Goal: Task Accomplishment & Management: Use online tool/utility

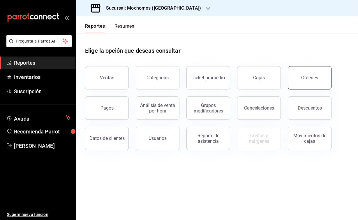
click at [305, 76] on div "Órdenes" at bounding box center [309, 78] width 17 height 6
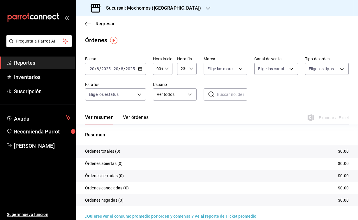
click at [98, 67] on input "8" at bounding box center [97, 68] width 3 height 5
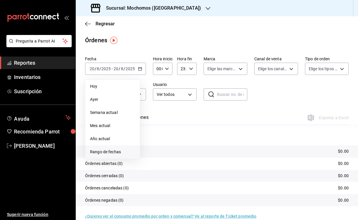
click at [112, 155] on li "Rango de fechas" at bounding box center [112, 151] width 54 height 13
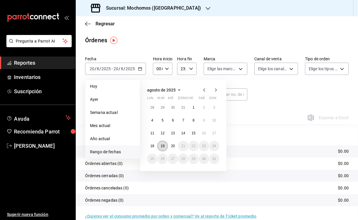
click at [164, 147] on abbr "19" at bounding box center [163, 146] width 4 height 4
click at [172, 147] on abbr "20" at bounding box center [173, 146] width 4 height 4
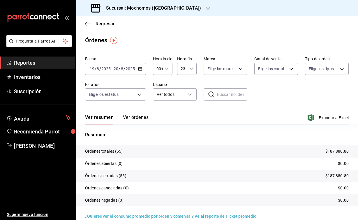
click at [165, 68] on icon "button" at bounding box center [167, 69] width 4 height 4
click at [158, 106] on span "04" at bounding box center [157, 103] width 1 height 5
type input "04:00"
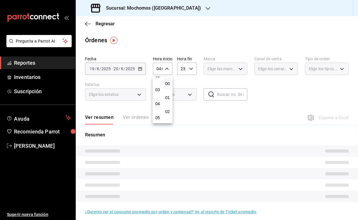
click at [187, 66] on div at bounding box center [179, 110] width 358 height 220
click at [192, 70] on icon "button" at bounding box center [191, 69] width 4 height 4
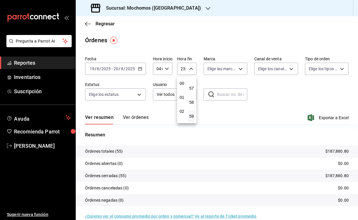
scroll to position [34, 0]
click at [182, 105] on span "04" at bounding box center [182, 105] width 0 height 5
click at [192, 85] on span "00" at bounding box center [191, 83] width 0 height 5
type input "04:00"
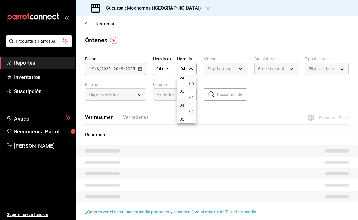
click at [213, 27] on div at bounding box center [179, 110] width 358 height 220
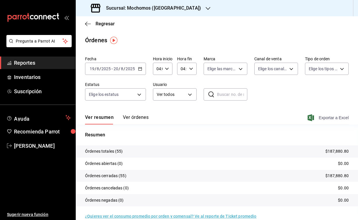
click at [310, 115] on icon "button" at bounding box center [311, 117] width 6 height 7
click at [167, 37] on div "Órdenes" at bounding box center [217, 40] width 282 height 9
click at [169, 13] on div "Sucursal: Mochomos ([GEOGRAPHIC_DATA])" at bounding box center [146, 8] width 132 height 16
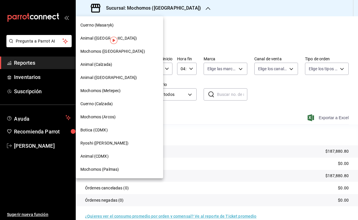
click at [100, 28] on span "Cuerno (Masaryk)" at bounding box center [96, 25] width 33 height 6
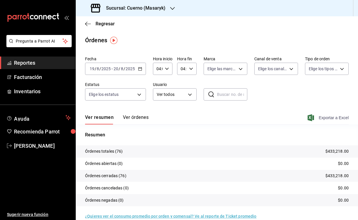
click at [313, 115] on span "Exportar a Excel" at bounding box center [329, 117] width 40 height 7
click at [162, 8] on h3 "Sucursal: Cuerno (Masaryk)" at bounding box center [133, 8] width 64 height 7
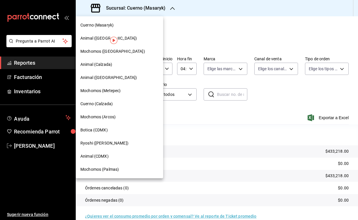
click at [99, 153] on div "Animal (CDMX)" at bounding box center [119, 156] width 87 height 13
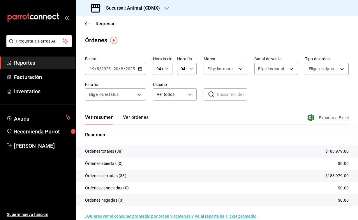
click at [312, 119] on icon "button" at bounding box center [311, 117] width 6 height 7
click at [165, 9] on icon "button" at bounding box center [167, 8] width 5 height 5
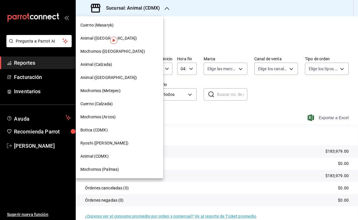
click at [96, 37] on span "Animal ([GEOGRAPHIC_DATA])" at bounding box center [108, 38] width 57 height 6
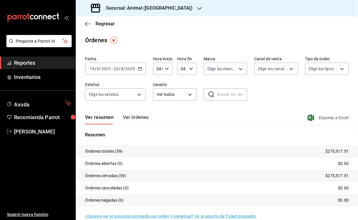
click at [311, 119] on icon "button" at bounding box center [311, 117] width 6 height 7
click at [165, 7] on div "Sucursal: Animal ([GEOGRAPHIC_DATA])" at bounding box center [142, 8] width 124 height 16
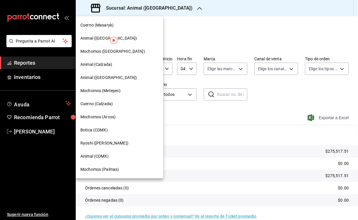
click at [103, 74] on div "Animal ([GEOGRAPHIC_DATA])" at bounding box center [119, 77] width 87 height 13
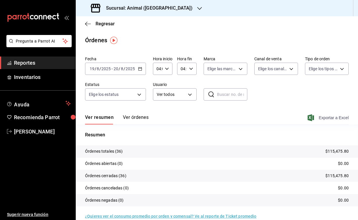
click at [312, 119] on icon "button" at bounding box center [311, 117] width 6 height 7
click at [186, 128] on div "Resumen Órdenes totales (36) $115,475.80 Órdenes abiertas (0) $0.00 Órdenes cer…" at bounding box center [217, 168] width 282 height 89
click at [144, 10] on h3 "Sucursal: Animal ([GEOGRAPHIC_DATA])" at bounding box center [146, 8] width 91 height 7
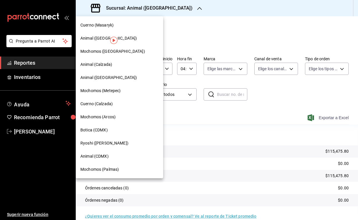
click at [106, 170] on span "Mochomos (Palmas)" at bounding box center [99, 169] width 38 height 6
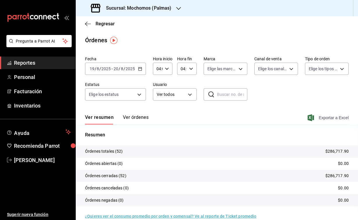
click at [311, 117] on icon "button" at bounding box center [311, 117] width 6 height 7
click at [171, 7] on div "Sucursal: Mochomos (Palmas)" at bounding box center [131, 8] width 103 height 16
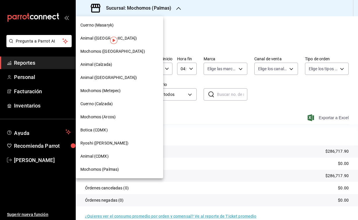
click at [115, 93] on span "Mochomos (Metepec)" at bounding box center [100, 91] width 40 height 6
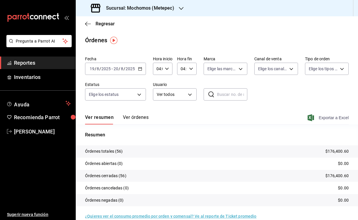
click at [311, 119] on icon "button" at bounding box center [311, 117] width 6 height 7
click at [155, 15] on div "Sucursal: Mochomos (Metepec)" at bounding box center [132, 8] width 105 height 16
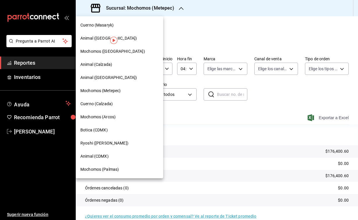
click at [100, 34] on div "Animal ([GEOGRAPHIC_DATA])" at bounding box center [119, 38] width 87 height 13
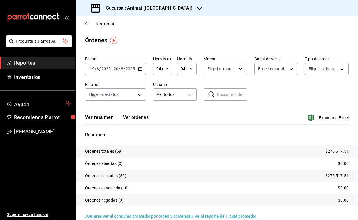
click at [166, 12] on div "Sucursal: Animal ([GEOGRAPHIC_DATA])" at bounding box center [142, 8] width 124 height 16
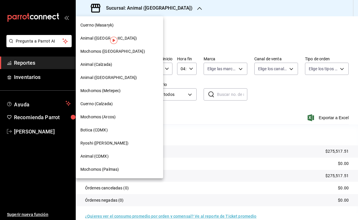
click at [96, 76] on span "Animal ([GEOGRAPHIC_DATA])" at bounding box center [108, 78] width 57 height 6
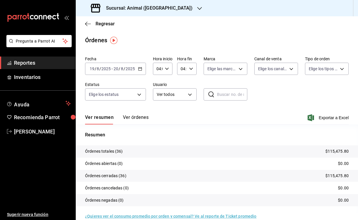
click at [153, 13] on div "Sucursal: Animal ([GEOGRAPHIC_DATA])" at bounding box center [142, 8] width 124 height 16
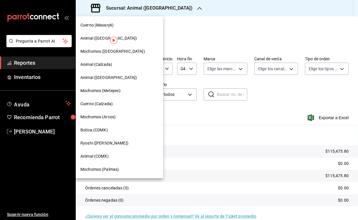
click at [96, 167] on span "Mochomos (Palmas)" at bounding box center [99, 169] width 38 height 6
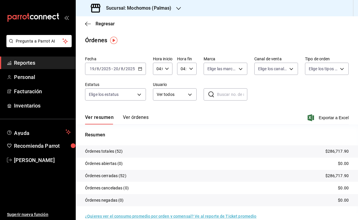
click at [172, 7] on div "Sucursal: Mochomos (Palmas)" at bounding box center [131, 8] width 103 height 16
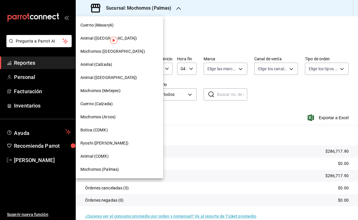
click at [103, 25] on span "Cuerno (Masaryk)" at bounding box center [96, 25] width 33 height 6
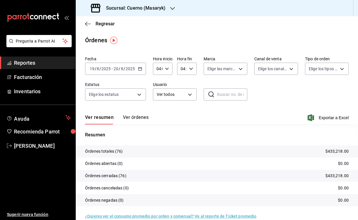
click at [114, 68] on input "20" at bounding box center [115, 68] width 5 height 5
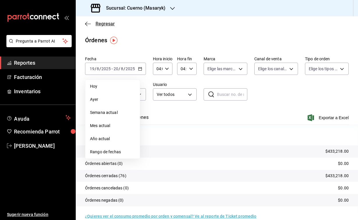
click at [89, 26] on icon "button" at bounding box center [88, 23] width 6 height 5
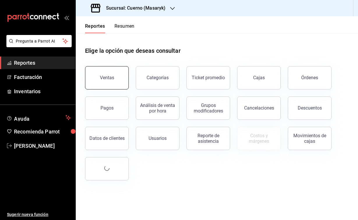
click at [111, 77] on div "Ventas" at bounding box center [107, 78] width 14 height 6
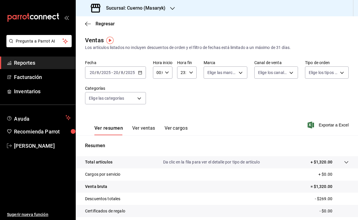
click at [96, 73] on input "8" at bounding box center [97, 72] width 3 height 5
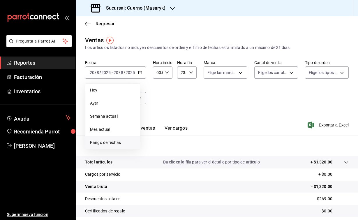
click at [124, 146] on li "Rango de fechas" at bounding box center [112, 142] width 54 height 13
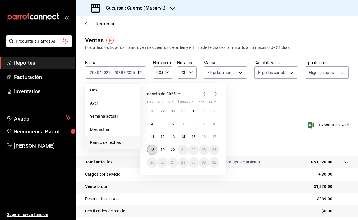
click at [154, 149] on button "18" at bounding box center [152, 149] width 10 height 10
click at [160, 149] on button "19" at bounding box center [162, 149] width 10 height 10
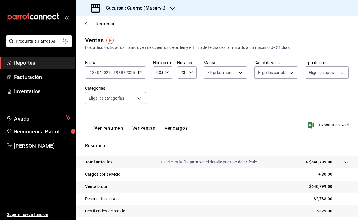
click at [167, 75] on div "00:00 Hora inicio" at bounding box center [163, 72] width 20 height 12
click at [157, 115] on span "04" at bounding box center [157, 116] width 1 height 5
type input "04:00"
click at [189, 71] on div at bounding box center [179, 110] width 358 height 220
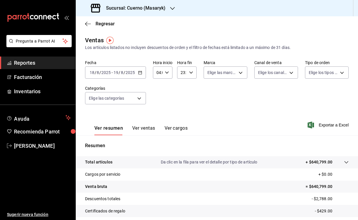
click at [190, 71] on icon "button" at bounding box center [191, 72] width 4 height 4
click at [182, 86] on span "04" at bounding box center [182, 83] width 0 height 5
click at [192, 89] on span "00" at bounding box center [191, 87] width 0 height 5
type input "04:00"
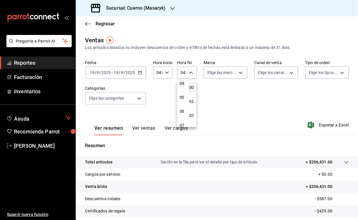
click at [236, 98] on div at bounding box center [179, 110] width 358 height 220
click at [312, 128] on icon "button" at bounding box center [311, 124] width 6 height 7
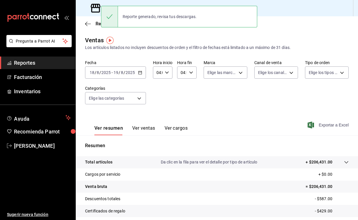
click at [118, 68] on div "[DATE] [DATE] - [DATE] [DATE]" at bounding box center [115, 72] width 61 height 12
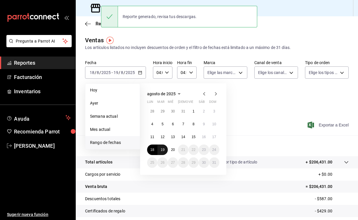
click at [164, 150] on abbr "19" at bounding box center [163, 150] width 4 height 4
click at [172, 150] on abbr "20" at bounding box center [173, 150] width 4 height 4
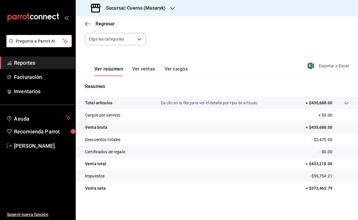
scroll to position [59, 0]
click at [313, 66] on span "Exportar a Excel" at bounding box center [329, 65] width 40 height 7
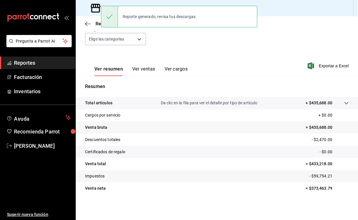
click at [179, 46] on div "Fecha [DATE] [DATE] - [DATE] [DATE] Hora inicio 04:00 Hora inicio Hora fin 04:0…" at bounding box center [217, 26] width 264 height 51
click at [95, 8] on icon at bounding box center [96, 8] width 12 height 12
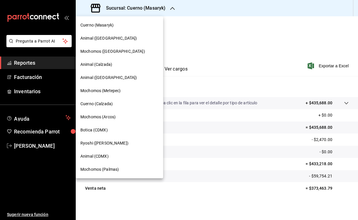
click at [102, 158] on span "Animal (CDMX)" at bounding box center [94, 156] width 28 height 6
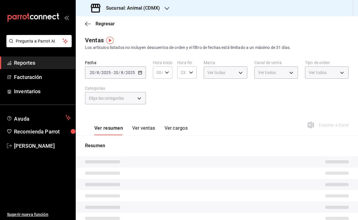
type input "04:00"
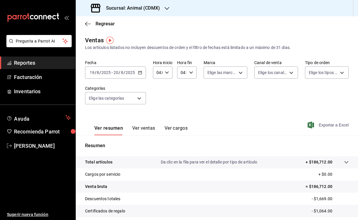
click at [311, 126] on icon "button" at bounding box center [311, 124] width 6 height 7
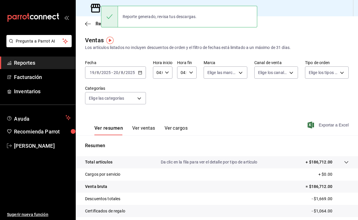
click at [106, 74] on input "2025" at bounding box center [106, 72] width 10 height 5
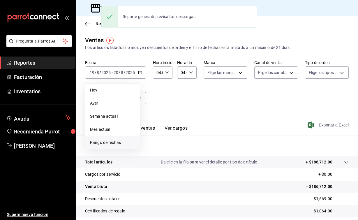
click at [118, 143] on span "Rango de fechas" at bounding box center [112, 143] width 45 height 6
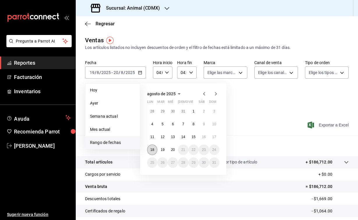
click at [150, 150] on abbr "18" at bounding box center [152, 150] width 4 height 4
click at [162, 150] on abbr "19" at bounding box center [163, 150] width 4 height 4
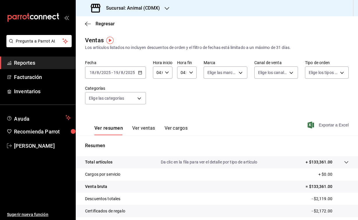
click at [310, 126] on icon "button" at bounding box center [311, 124] width 6 height 7
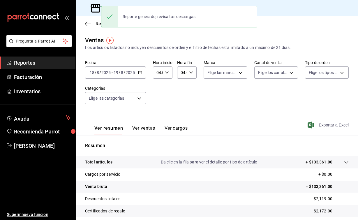
click at [168, 87] on div "Fecha [DATE] [DATE] - [DATE] [DATE] Hora inicio 04:00 Hora inicio Hora fin 04:0…" at bounding box center [217, 85] width 264 height 51
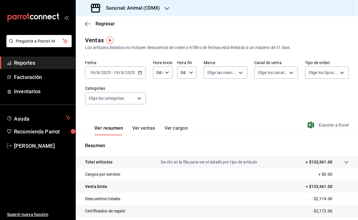
click at [147, 9] on h3 "Sucursal: Animal (CDMX)" at bounding box center [130, 8] width 59 height 7
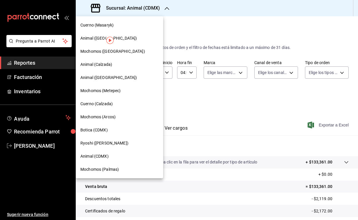
click at [96, 40] on span "Animal ([GEOGRAPHIC_DATA])" at bounding box center [108, 38] width 57 height 6
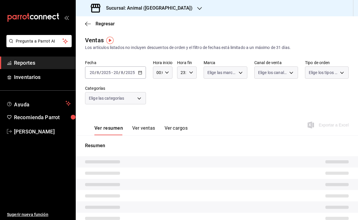
type input "04:00"
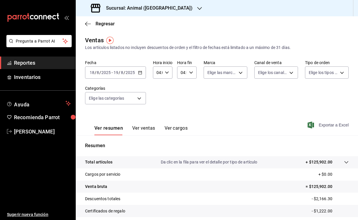
click at [312, 126] on icon "button" at bounding box center [311, 124] width 6 height 7
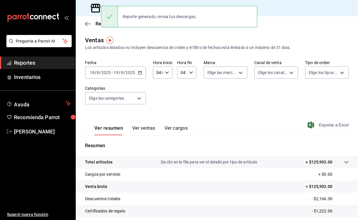
click at [104, 72] on input "2025" at bounding box center [106, 72] width 10 height 5
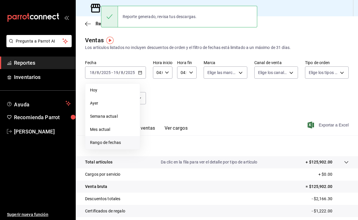
click at [118, 142] on span "Rango de fechas" at bounding box center [112, 143] width 45 height 6
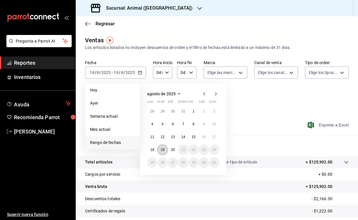
click at [163, 150] on abbr "19" at bounding box center [163, 150] width 4 height 4
click at [173, 150] on abbr "20" at bounding box center [173, 150] width 4 height 4
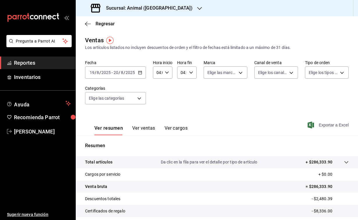
click at [313, 126] on icon "button" at bounding box center [311, 124] width 6 height 7
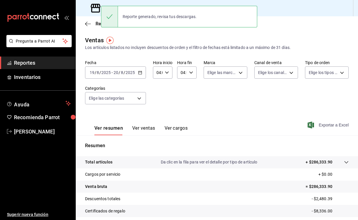
click at [95, 7] on icon at bounding box center [96, 8] width 12 height 12
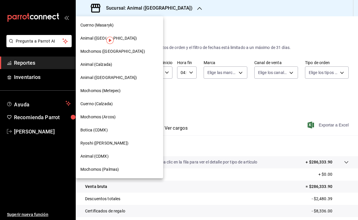
click at [102, 78] on span "Animal ([GEOGRAPHIC_DATA])" at bounding box center [108, 78] width 57 height 6
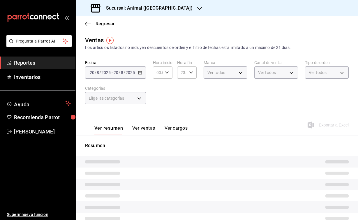
type input "04:00"
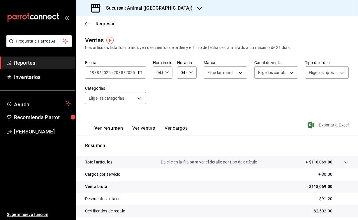
click at [318, 125] on span "Exportar a Excel" at bounding box center [329, 124] width 40 height 7
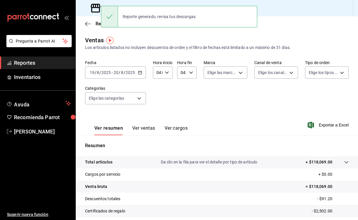
click at [149, 42] on div "Ventas Los artículos listados no incluyen descuentos de orden y el filtro de fe…" at bounding box center [217, 43] width 264 height 15
click at [103, 75] on div "[DATE] [DATE] - [DATE] [DATE]" at bounding box center [115, 72] width 61 height 12
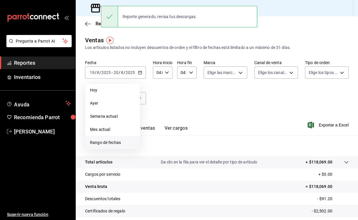
click at [126, 144] on span "Rango de fechas" at bounding box center [112, 143] width 45 height 6
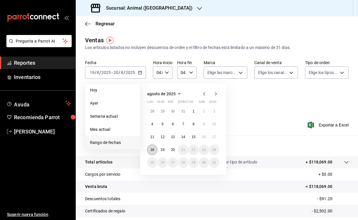
click at [150, 148] on button "18" at bounding box center [152, 149] width 10 height 10
click at [164, 150] on abbr "19" at bounding box center [163, 150] width 4 height 4
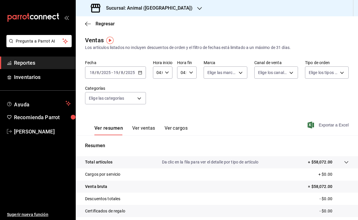
click at [314, 125] on span "Exportar a Excel" at bounding box center [329, 124] width 40 height 7
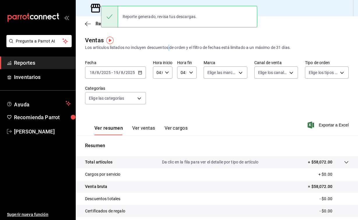
click at [170, 46] on div "Los artículos listados no incluyen descuentos de orden y el filtro de fechas es…" at bounding box center [217, 48] width 264 height 6
click at [91, 8] on icon at bounding box center [96, 8] width 12 height 12
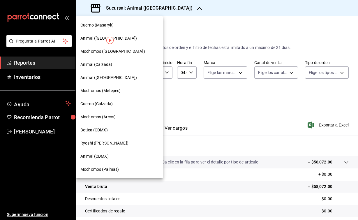
click at [111, 167] on span "Mochomos (Palmas)" at bounding box center [99, 169] width 38 height 6
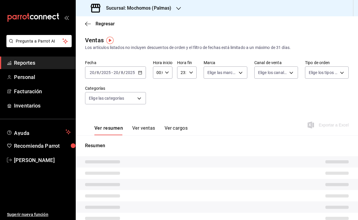
type input "04:00"
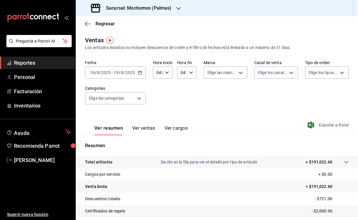
click at [313, 126] on span "Exportar a Excel" at bounding box center [329, 124] width 40 height 7
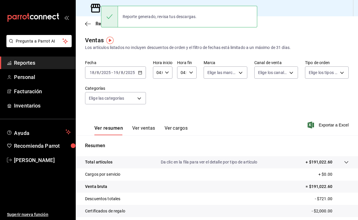
click at [143, 45] on div "Los artículos listados no incluyen descuentos de orden y el filtro de fechas es…" at bounding box center [217, 48] width 264 height 6
click at [101, 72] on input "2025" at bounding box center [106, 72] width 10 height 5
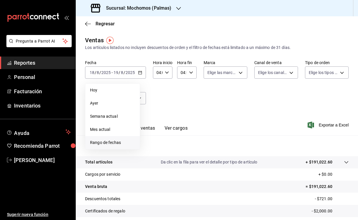
click at [123, 145] on span "Rango de fechas" at bounding box center [112, 143] width 45 height 6
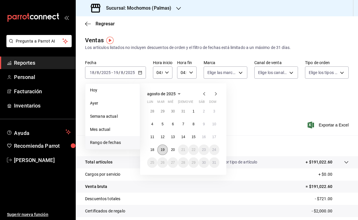
click at [164, 150] on abbr "19" at bounding box center [163, 150] width 4 height 4
click at [172, 150] on abbr "20" at bounding box center [173, 150] width 4 height 4
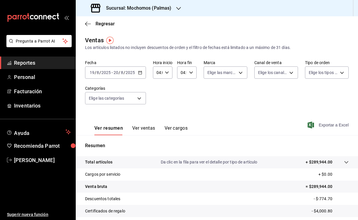
click at [310, 125] on icon "button" at bounding box center [311, 124] width 6 height 7
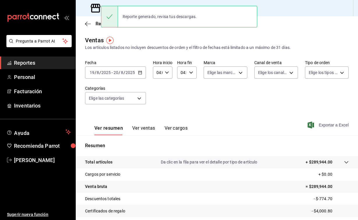
click at [154, 39] on div "Ventas Los artículos listados no incluyen descuentos de orden y el filtro de fe…" at bounding box center [217, 43] width 264 height 15
click at [100, 10] on icon at bounding box center [96, 8] width 10 height 9
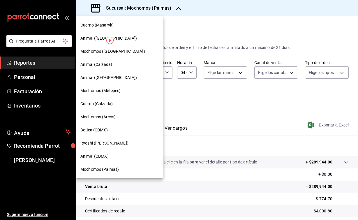
click at [129, 91] on div "Mochomos (Metepec)" at bounding box center [119, 91] width 78 height 6
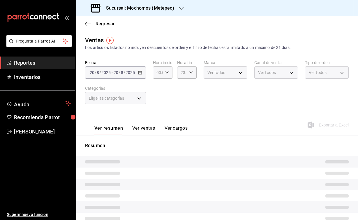
type input "04:00"
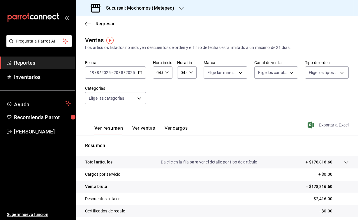
click at [311, 124] on icon "button" at bounding box center [311, 124] width 6 height 7
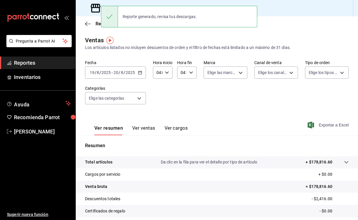
click at [98, 74] on input "8" at bounding box center [97, 72] width 3 height 5
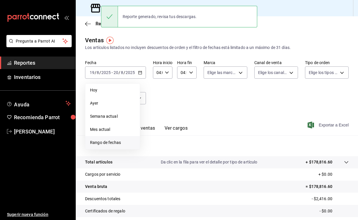
click at [126, 143] on span "Rango de fechas" at bounding box center [112, 143] width 45 height 6
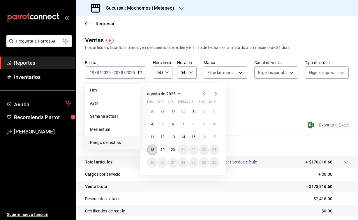
click at [151, 151] on abbr "18" at bounding box center [152, 150] width 4 height 4
click at [164, 151] on abbr "19" at bounding box center [163, 150] width 4 height 4
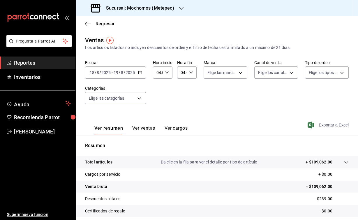
click at [311, 126] on icon "button" at bounding box center [311, 124] width 6 height 7
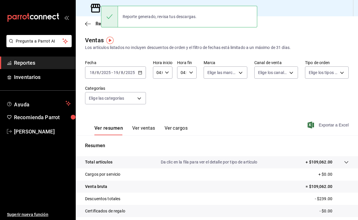
click at [97, 8] on icon at bounding box center [96, 8] width 12 height 12
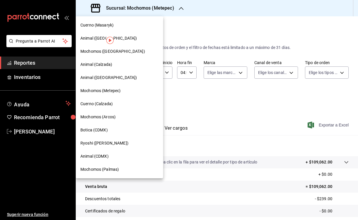
click at [113, 52] on span "Mochomos ([GEOGRAPHIC_DATA])" at bounding box center [112, 51] width 65 height 6
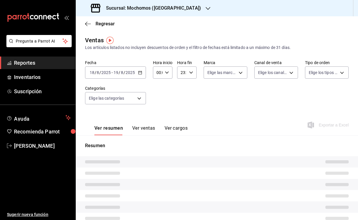
type input "04:00"
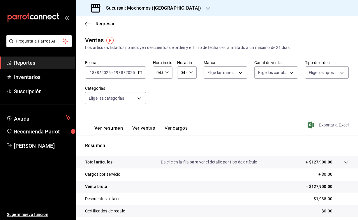
click at [310, 125] on icon "button" at bounding box center [311, 124] width 6 height 7
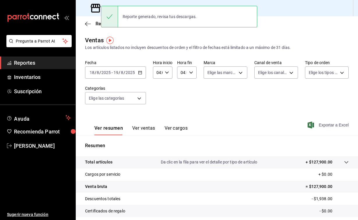
click at [101, 73] on input "2025" at bounding box center [106, 72] width 10 height 5
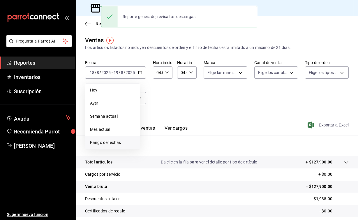
click at [124, 142] on span "Rango de fechas" at bounding box center [112, 143] width 45 height 6
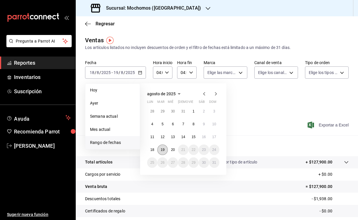
click at [164, 150] on abbr "19" at bounding box center [163, 150] width 4 height 4
click at [174, 150] on abbr "20" at bounding box center [173, 150] width 4 height 4
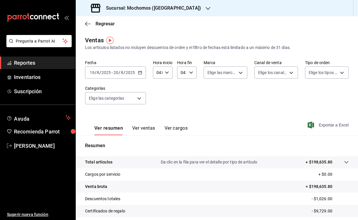
click at [310, 126] on icon "button" at bounding box center [311, 124] width 6 height 7
